Goal: Information Seeking & Learning: Find specific page/section

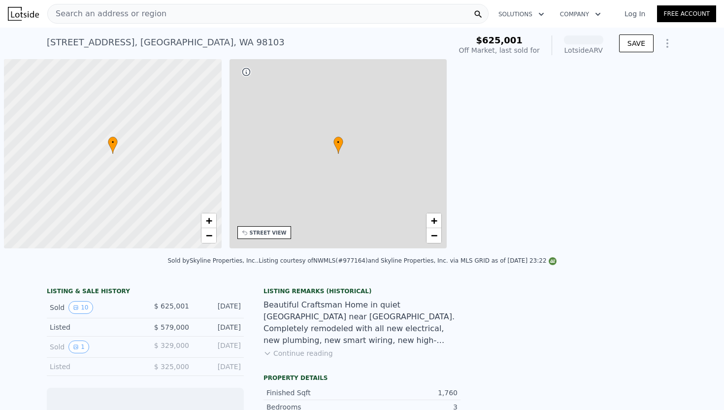
scroll to position [0, 4]
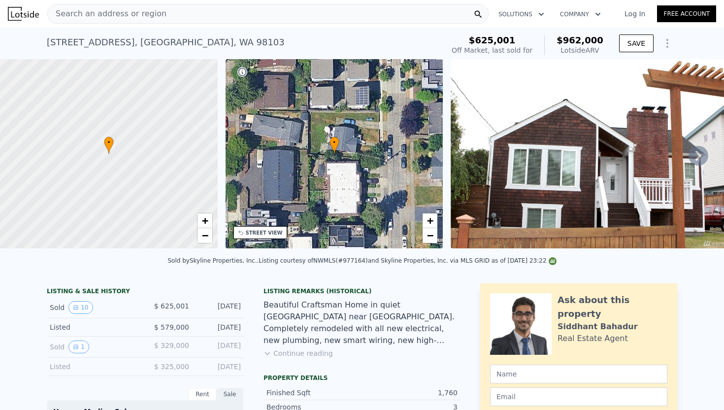
click at [365, 125] on div "• + −" at bounding box center [334, 153] width 218 height 189
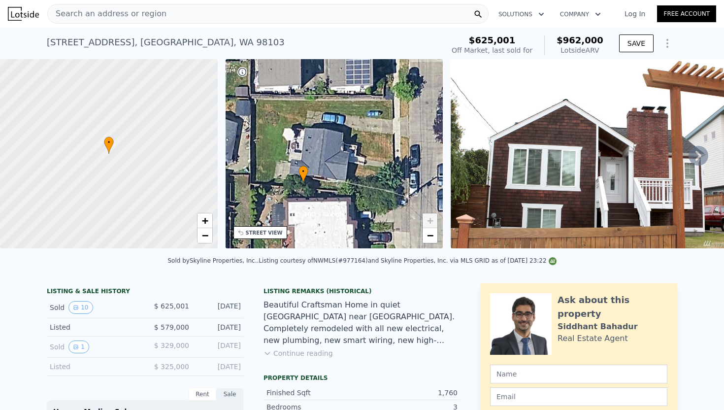
click at [265, 112] on div "• + −" at bounding box center [334, 153] width 218 height 189
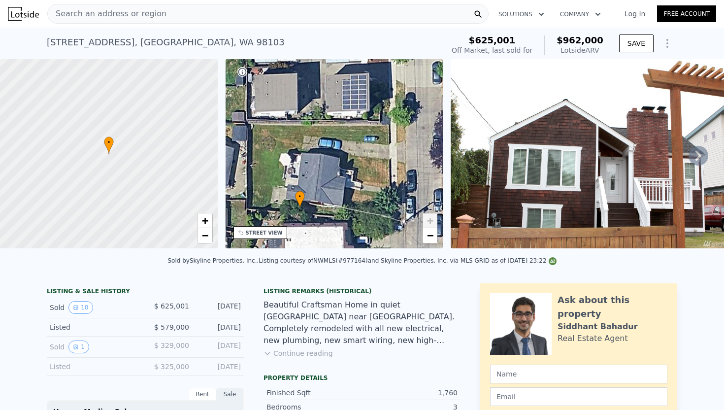
drag, startPoint x: 368, startPoint y: 142, endPoint x: 330, endPoint y: 146, distance: 38.2
click at [330, 146] on div "• + −" at bounding box center [334, 153] width 218 height 189
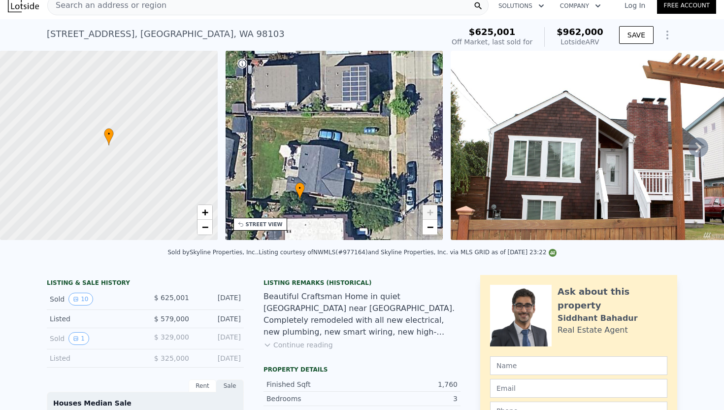
scroll to position [8, 0]
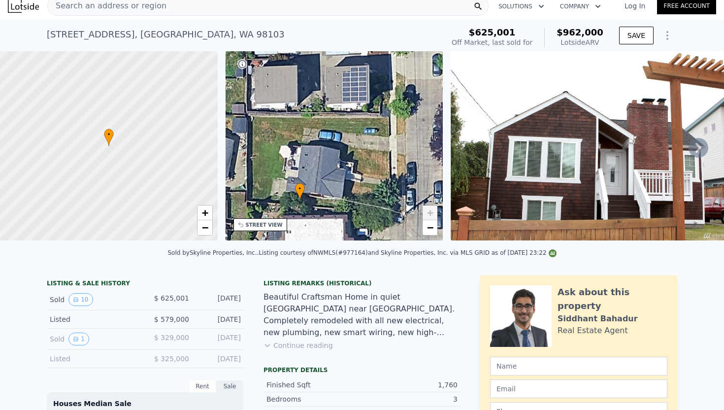
click at [584, 183] on img at bounding box center [593, 145] width 284 height 189
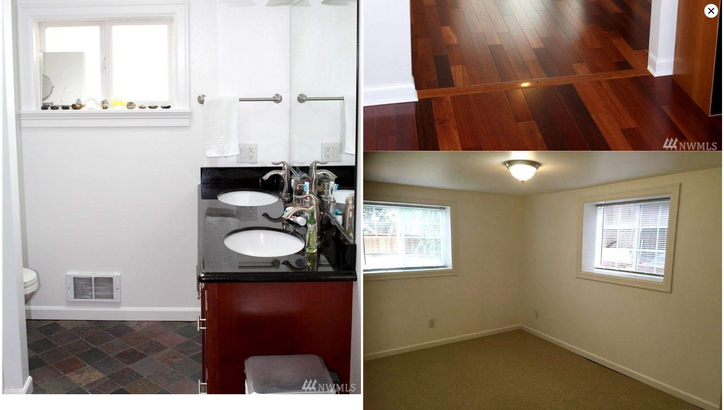
scroll to position [1711, 0]
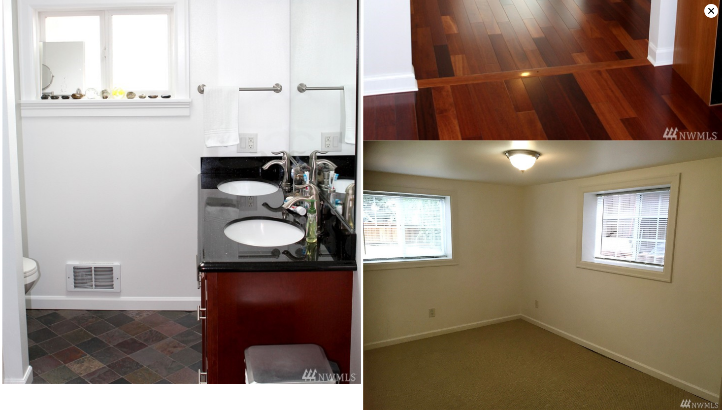
click at [713, 9] on icon at bounding box center [711, 11] width 14 height 14
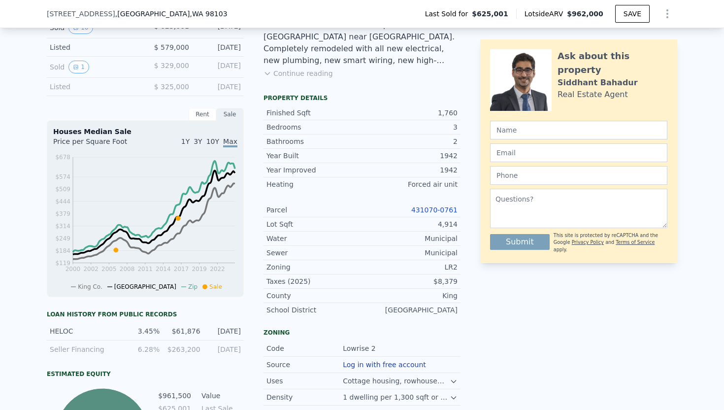
scroll to position [303, 0]
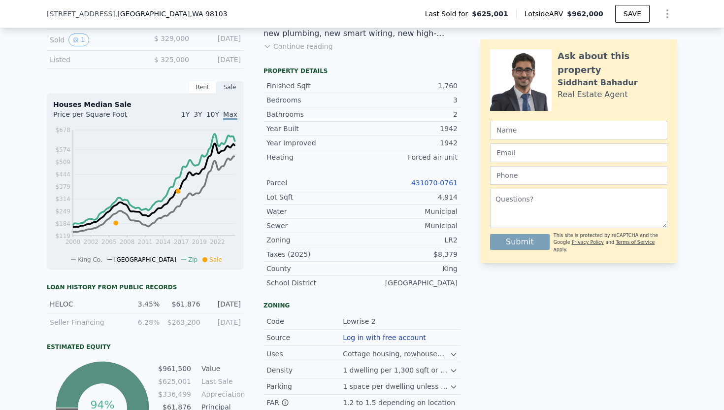
click at [446, 181] on link "431070-0761" at bounding box center [434, 183] width 46 height 8
